Goal: Information Seeking & Learning: Learn about a topic

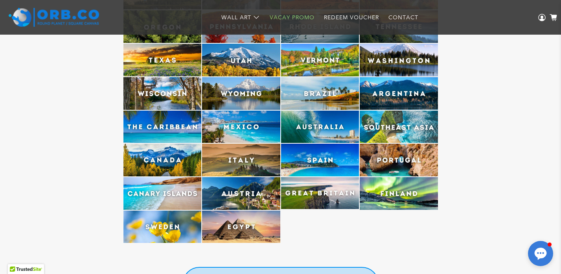
scroll to position [2167, 0]
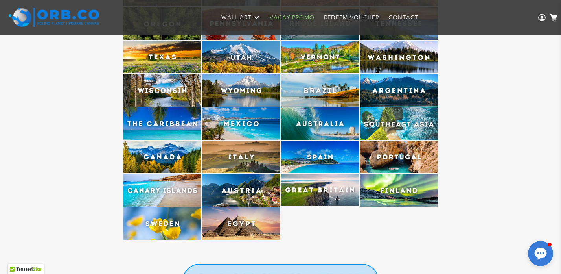
click at [233, 129] on img at bounding box center [241, 123] width 78 height 33
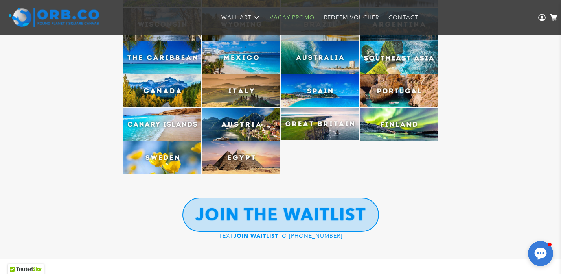
scroll to position [2339, 0]
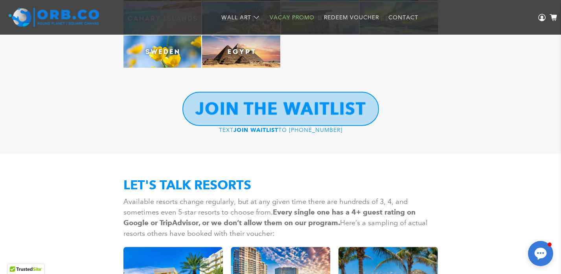
click at [235, 104] on b "JOIN THE WAITLIST" at bounding box center [281, 108] width 171 height 20
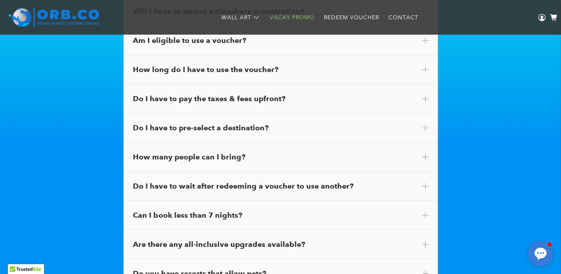
scroll to position [4552, 0]
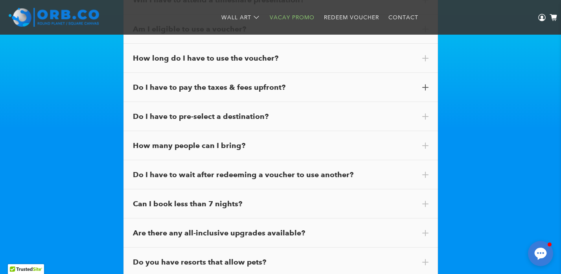
click at [159, 98] on div "Do I have to pay the taxes & fees upfront?" at bounding box center [281, 87] width 315 height 29
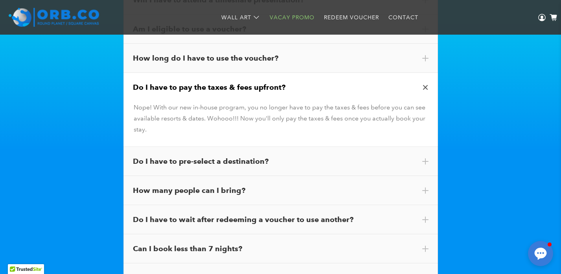
click at [171, 91] on div "Do I have to pay the taxes & fees upfront?" at bounding box center [281, 87] width 296 height 10
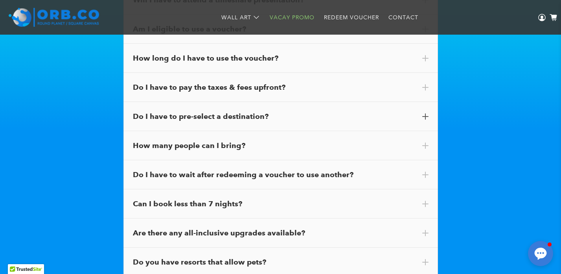
click at [180, 117] on div "Do I have to pre-select a destination?" at bounding box center [281, 116] width 296 height 10
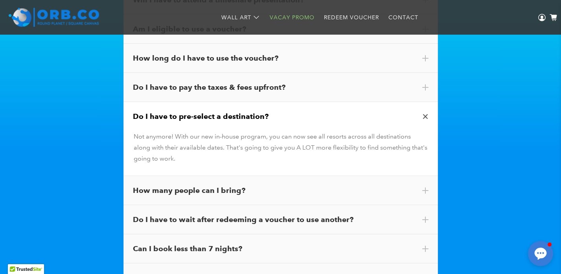
click at [180, 117] on div "Do I have to pre-select a destination?" at bounding box center [281, 116] width 296 height 10
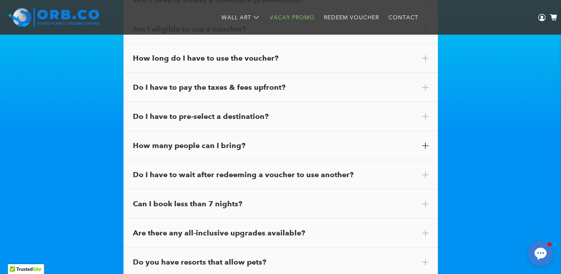
click at [192, 151] on div "How many people can I bring?" at bounding box center [281, 145] width 296 height 10
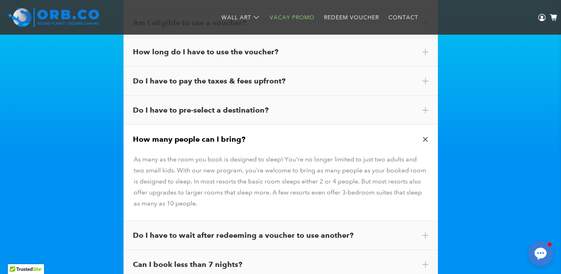
scroll to position [4558, 0]
click at [222, 136] on div "How many people can I bring?" at bounding box center [281, 138] width 315 height 29
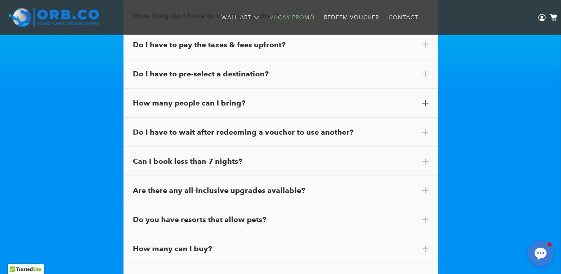
scroll to position [4599, 0]
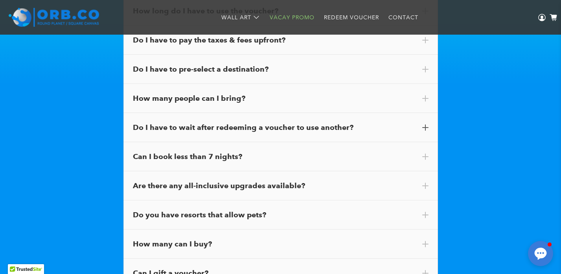
click at [223, 127] on div "Do I have to wait after redeeming a voucher to use another?" at bounding box center [281, 127] width 296 height 10
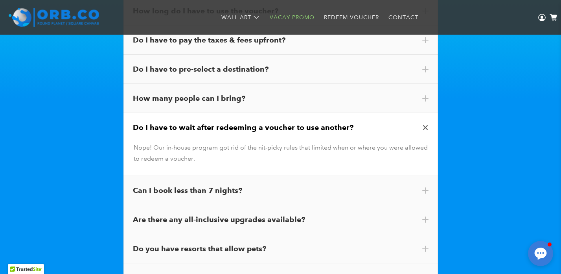
click at [222, 127] on div "Do I have to wait after redeeming a voucher to use another?" at bounding box center [281, 127] width 296 height 10
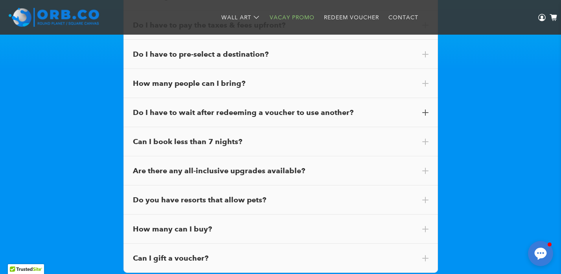
scroll to position [4616, 0]
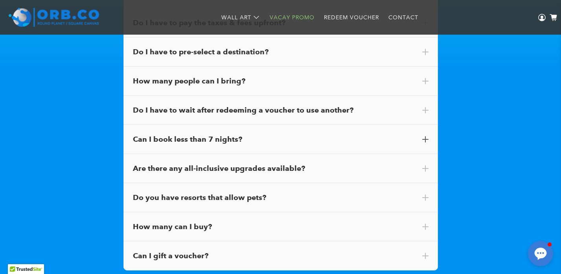
click at [222, 136] on div "Can I book less than 7 nights?" at bounding box center [281, 139] width 315 height 29
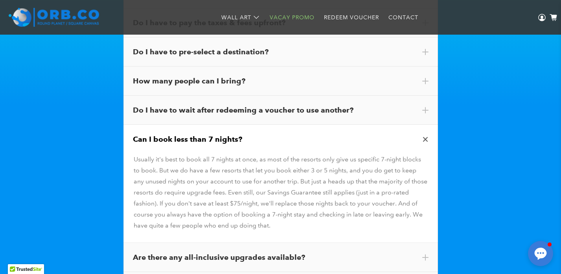
click at [222, 136] on div "Can I book less than 7 nights?" at bounding box center [281, 139] width 315 height 29
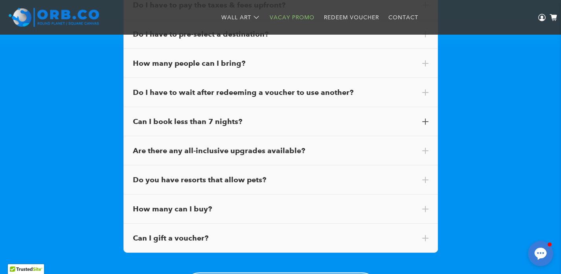
scroll to position [4637, 0]
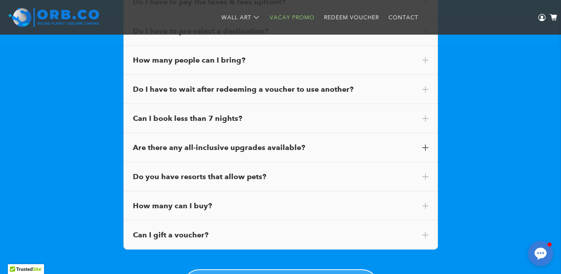
click at [221, 146] on div "Are there any all-inclusive upgrades available?" at bounding box center [281, 147] width 315 height 29
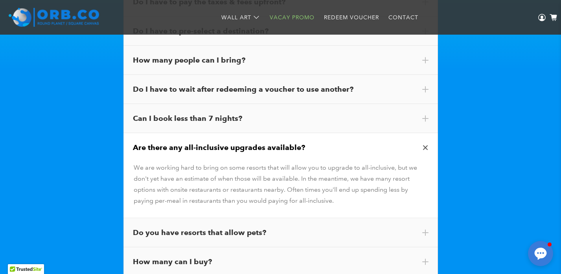
click at [220, 146] on div "Are there any all-inclusive upgrades available?" at bounding box center [281, 147] width 296 height 10
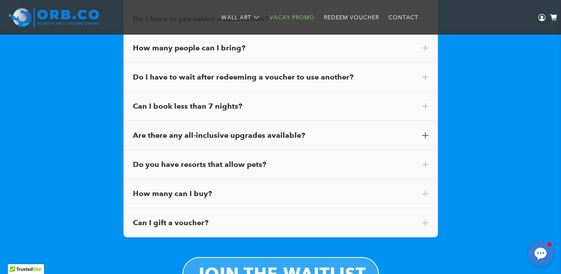
scroll to position [4650, 0]
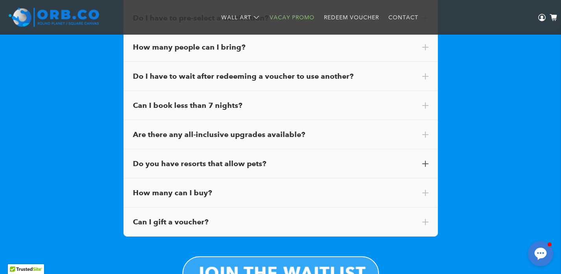
click at [215, 159] on div "Do you have resorts that allow pets?" at bounding box center [281, 163] width 315 height 29
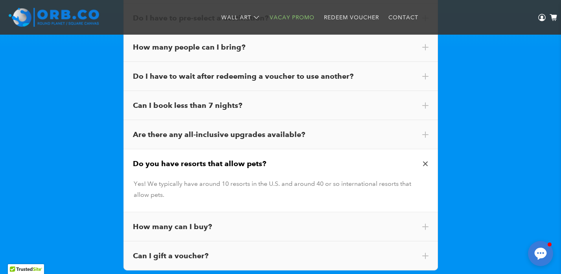
click at [215, 159] on div "Do you have resorts that allow pets?" at bounding box center [281, 163] width 315 height 29
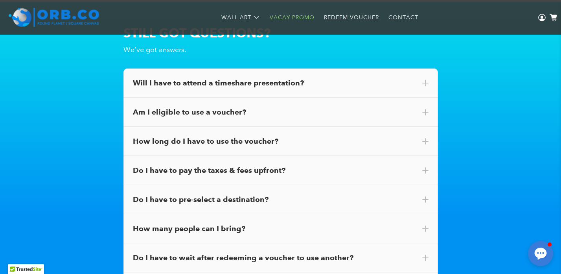
scroll to position [4466, 0]
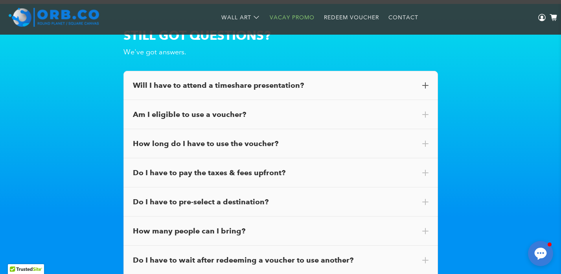
click at [263, 87] on div "Will I have to attend a timeshare presentation?" at bounding box center [281, 85] width 296 height 10
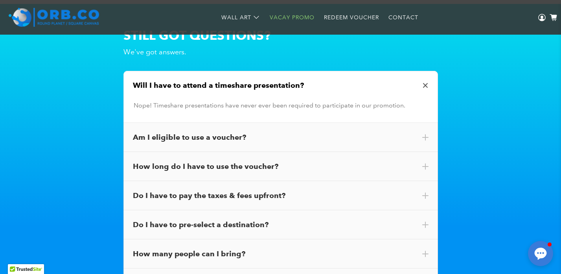
click at [263, 87] on div "Will I have to attend a timeshare presentation?" at bounding box center [281, 85] width 296 height 10
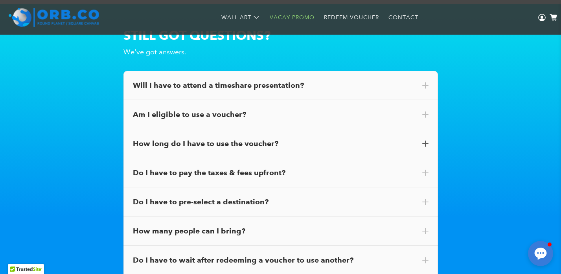
click at [276, 146] on div "How long do I have to use the voucher?" at bounding box center [281, 143] width 296 height 10
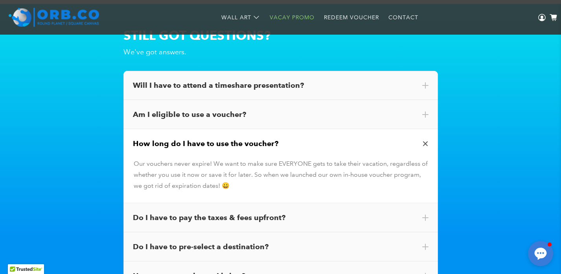
click at [276, 146] on div "How long do I have to use the voucher?" at bounding box center [281, 143] width 296 height 10
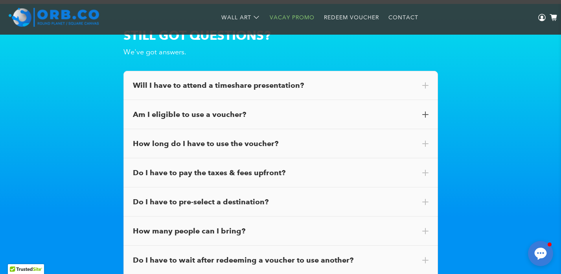
click at [277, 119] on div "Am I eligible to use a voucher?" at bounding box center [281, 114] width 296 height 10
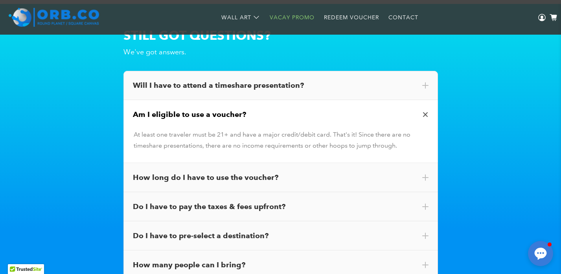
click at [277, 116] on div "Am I eligible to use a voucher?" at bounding box center [281, 114] width 296 height 10
